Goal: Complete application form

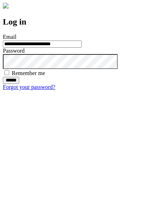
type input "**********"
click at [19, 84] on input "******" at bounding box center [11, 80] width 16 height 7
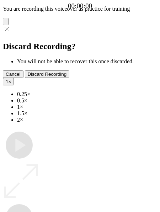
type input "**********"
